Goal: Task Accomplishment & Management: Manage account settings

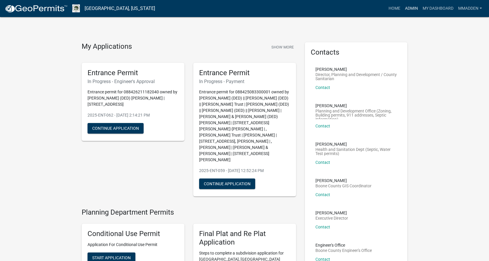
click at [412, 6] on link "Admin" at bounding box center [412, 8] width 18 height 11
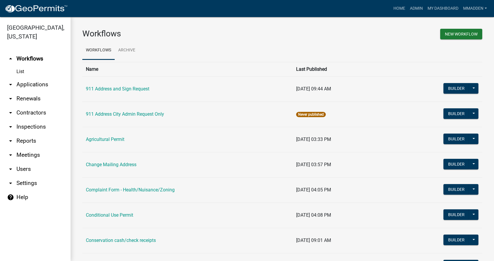
click at [24, 78] on link "arrow_drop_down Applications" at bounding box center [35, 85] width 71 height 14
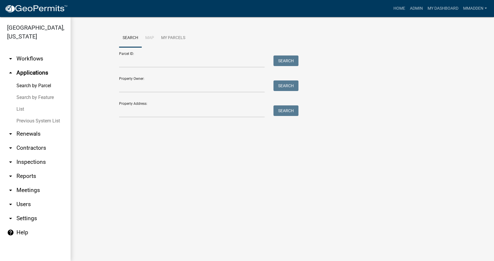
click at [19, 103] on link "List" at bounding box center [35, 109] width 71 height 12
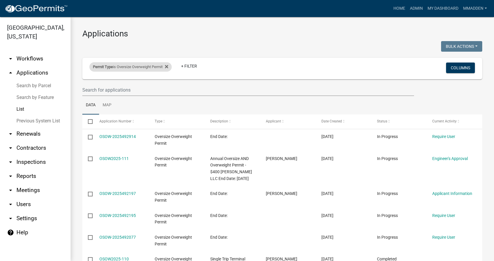
click at [147, 69] on div "Permit Type is Oversize Overweight Permit" at bounding box center [130, 66] width 82 height 9
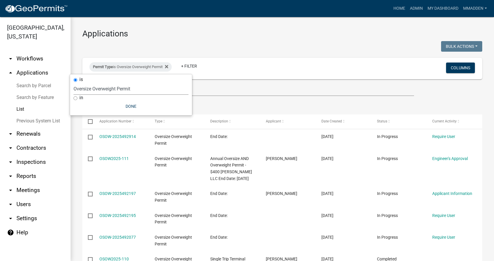
click at [123, 88] on select "Select an option 911 Address and Sign Request 911 Address City Admin Request On…" at bounding box center [130, 89] width 115 height 12
select select "738efcfd-d1d4-407c-b73a-bf157d53043d"
click at [79, 83] on select "Select an option 911 Address and Sign Request 911 Address City Admin Request On…" at bounding box center [130, 89] width 115 height 12
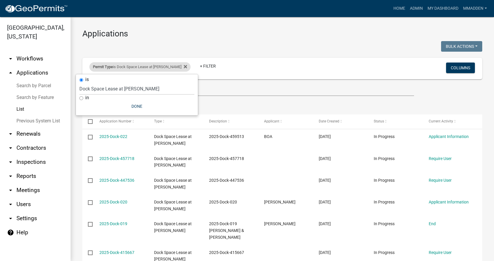
click at [145, 70] on div "Permit Type is Dock Space Lease at [PERSON_NAME]" at bounding box center [139, 66] width 101 height 9
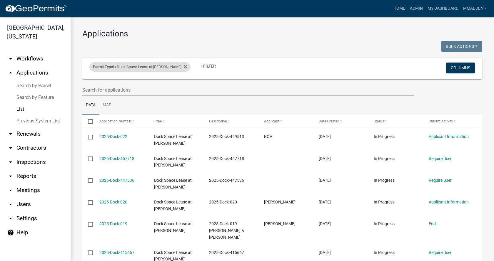
click at [121, 69] on div "Permit Type is Dock Space Lease at [PERSON_NAME]" at bounding box center [139, 66] width 101 height 9
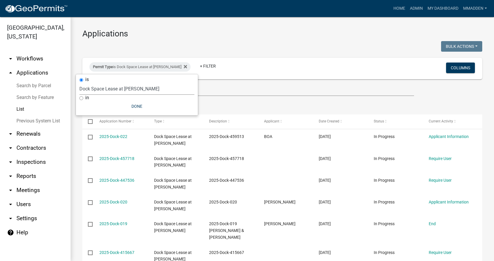
click at [118, 90] on select "Select an option 911 Address and Sign Request 911 Address City Admin Request On…" at bounding box center [136, 89] width 115 height 12
select select "49f45161-7aa4-45c5-ae01-4ec9a449aa58"
click at [79, 83] on select "Select an option 911 Address and Sign Request 911 Address City Admin Request On…" at bounding box center [136, 89] width 115 height 12
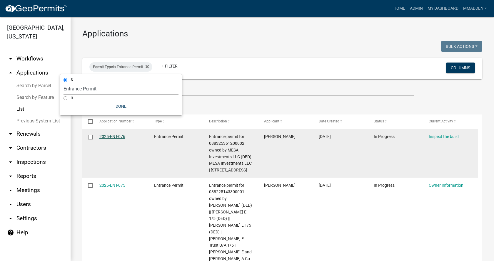
click at [117, 136] on link "2025-ENT-076" at bounding box center [112, 136] width 26 height 5
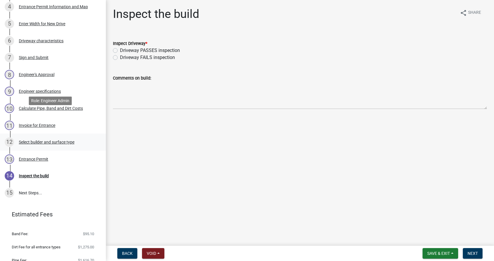
scroll to position [179, 0]
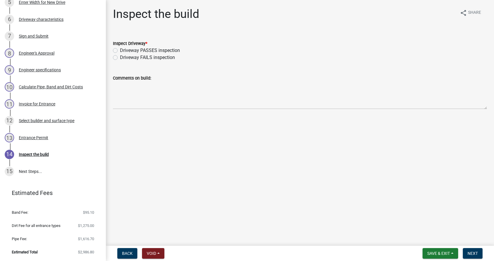
click at [9, 193] on link "Estimated Fees" at bounding box center [51, 193] width 92 height 12
click at [11, 192] on link "Estimated Fees" at bounding box center [51, 193] width 92 height 12
click at [9, 192] on link "Estimated Fees" at bounding box center [51, 193] width 92 height 12
click at [147, 185] on main "Inspect the build share Share Inspect Driveway * Driveway PASSES inspection Dri…" at bounding box center [300, 122] width 388 height 244
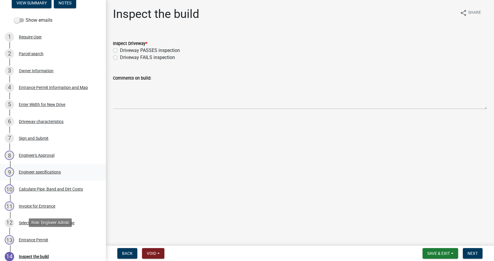
scroll to position [0, 0]
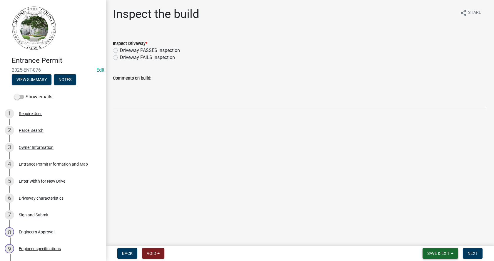
click at [445, 254] on span "Save & Exit" at bounding box center [438, 253] width 23 height 5
click at [435, 241] on button "Save & Exit" at bounding box center [434, 238] width 47 height 14
